Goal: Information Seeking & Learning: Learn about a topic

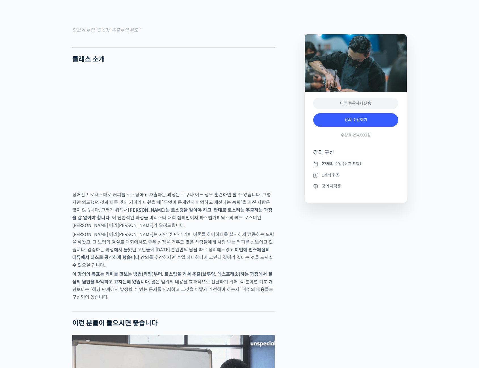
scroll to position [603, 0]
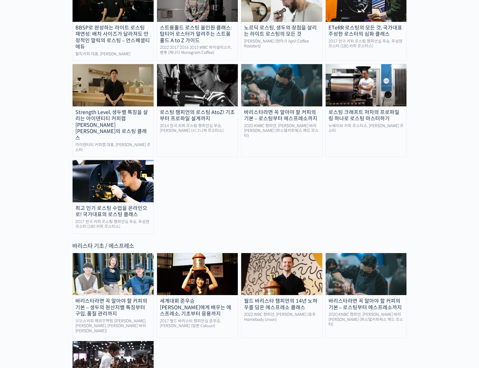
scroll to position [680, 0]
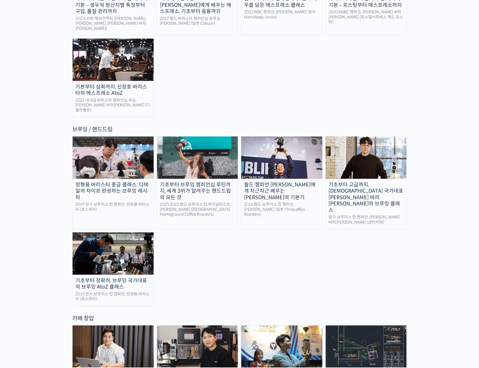
scroll to position [850, 0]
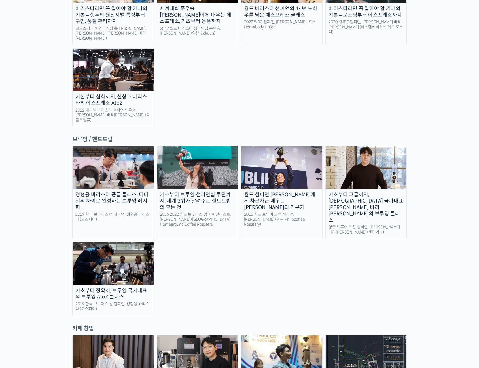
click at [411, 196] on div "랜딩 페이지 [PERSON_NAME]을 다하는 당신을 위해, 최고와 함께 만든 커피 클래스 시간과 장소에 구애받지 않고, 검증된 커리큘럼으로 …" at bounding box center [239, 223] width 479 height 2105
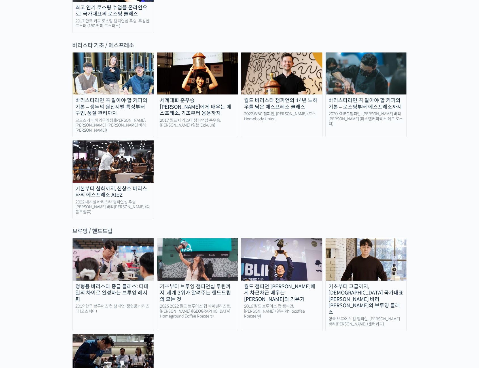
scroll to position [709, 0]
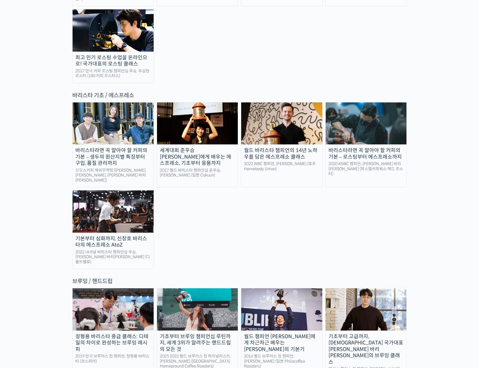
click at [194, 102] on img at bounding box center [197, 123] width 81 height 42
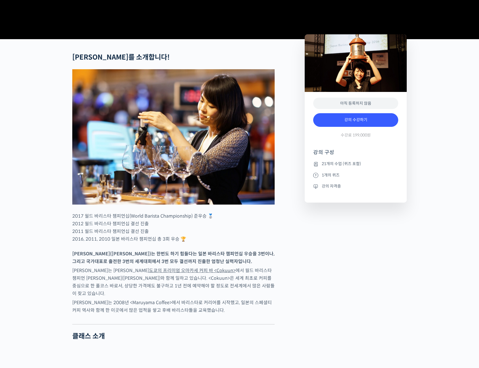
scroll to position [170, 0]
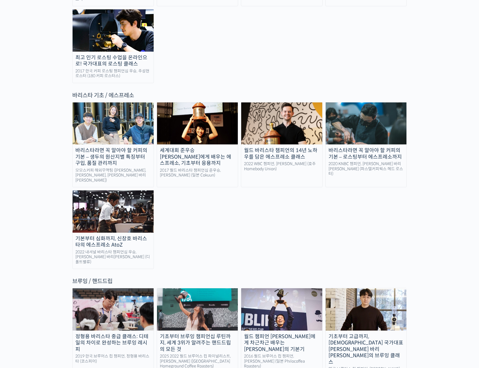
click at [387, 102] on img at bounding box center [366, 123] width 81 height 42
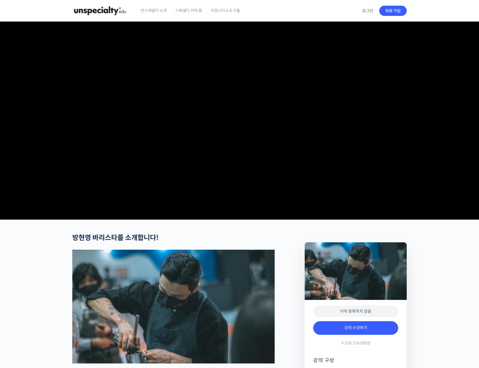
click at [463, 13] on header "언스페셜티 소개 스페셜티 커피 몰 커뮤니티 & 도구들 로그인 회원 가입 Search for: 로그인 회원 가입 언스페셜티 소개 패밀리 사이트 …" at bounding box center [239, 11] width 479 height 22
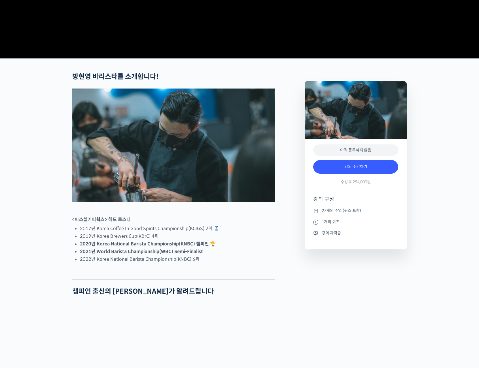
scroll to position [170, 0]
